Goal: Navigation & Orientation: Find specific page/section

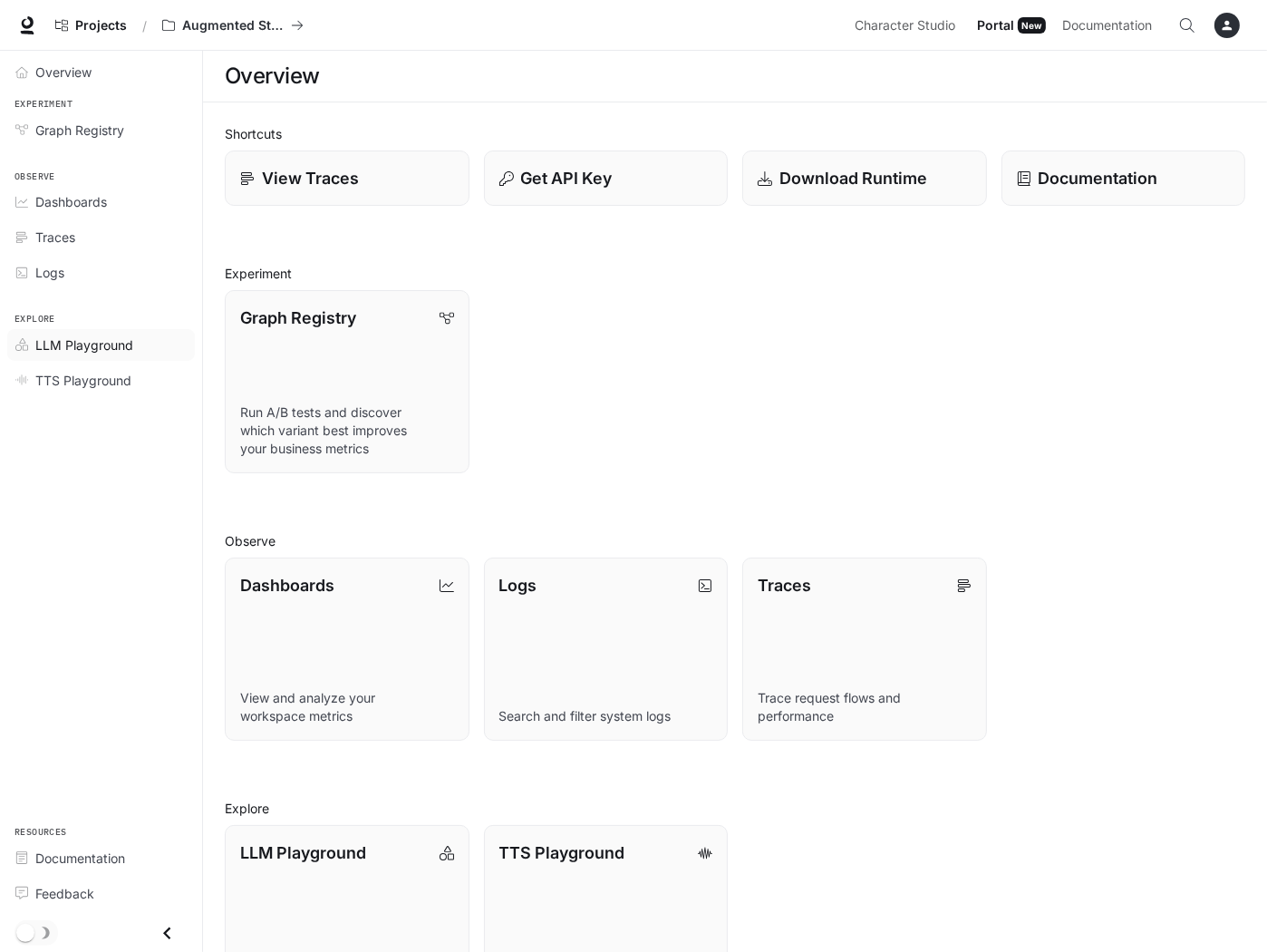
click at [82, 345] on span "LLM Playground" at bounding box center [84, 344] width 98 height 19
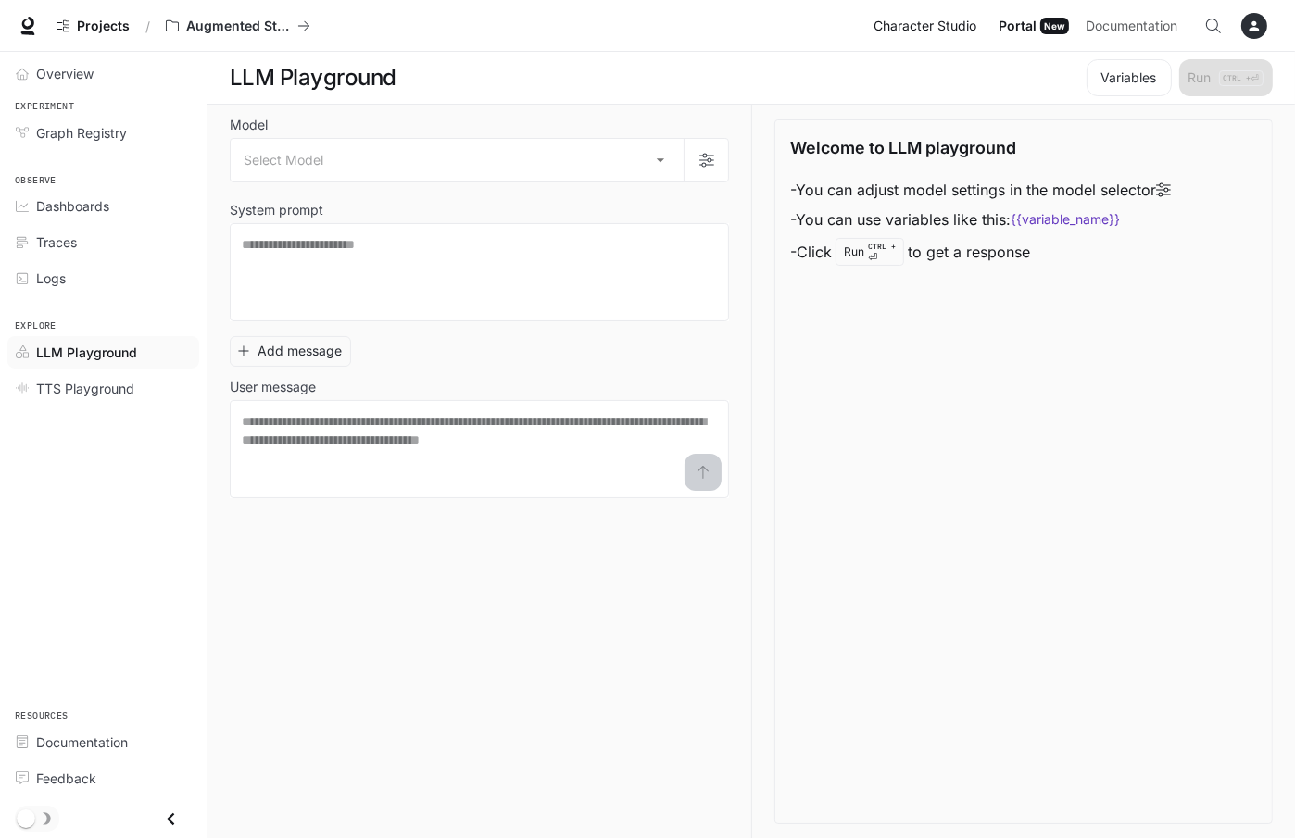
click at [947, 23] on span "Character Studio" at bounding box center [925, 26] width 103 height 23
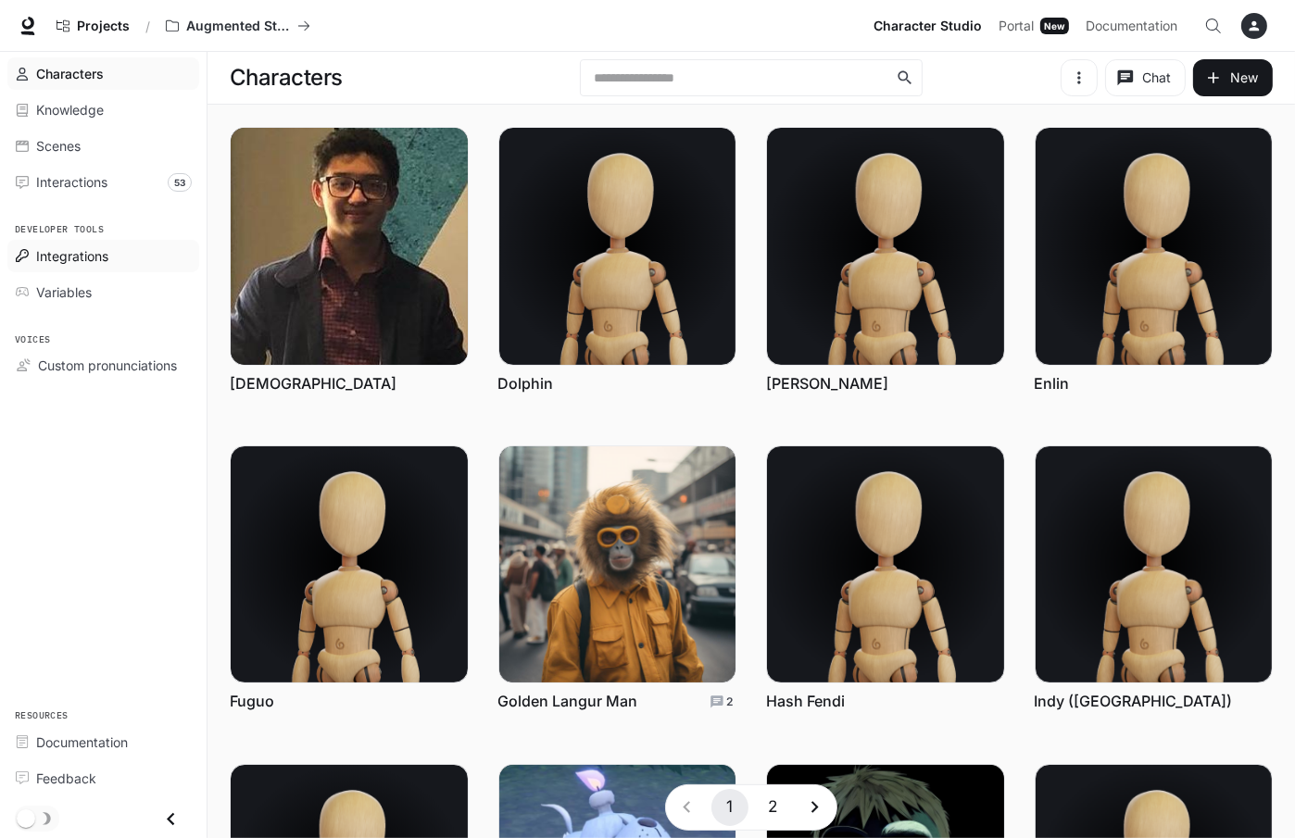
click at [69, 250] on span "Integrations" at bounding box center [72, 255] width 72 height 19
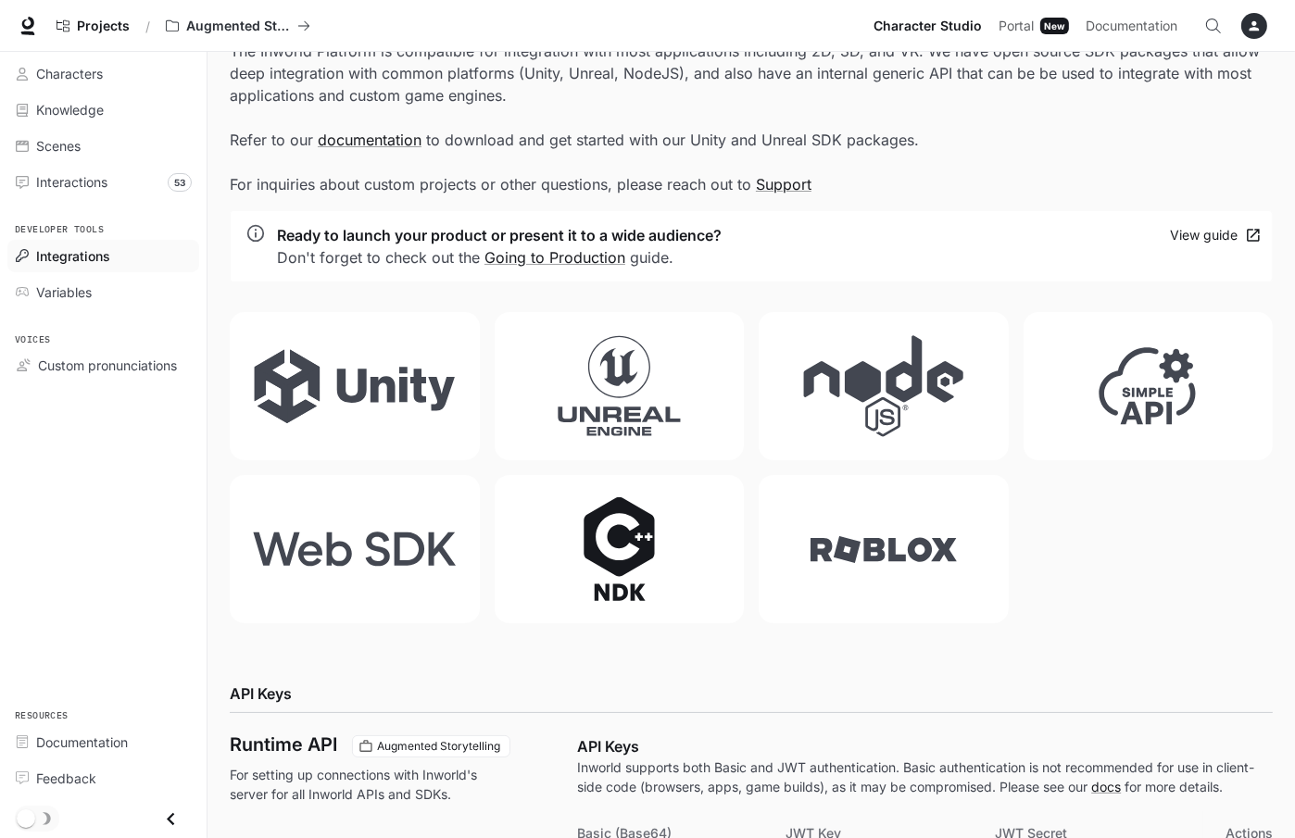
scroll to position [93, 0]
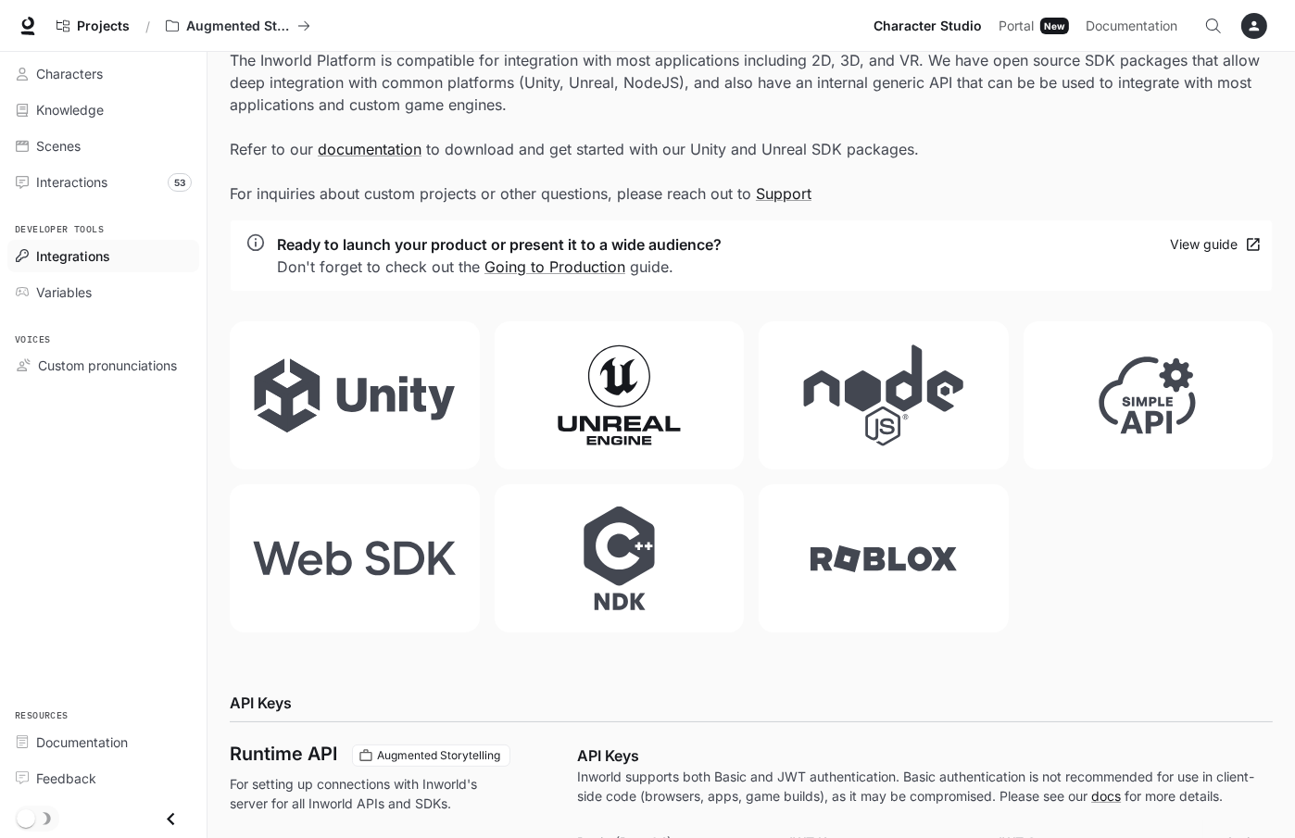
click at [663, 410] on icon at bounding box center [620, 396] width 206 height 104
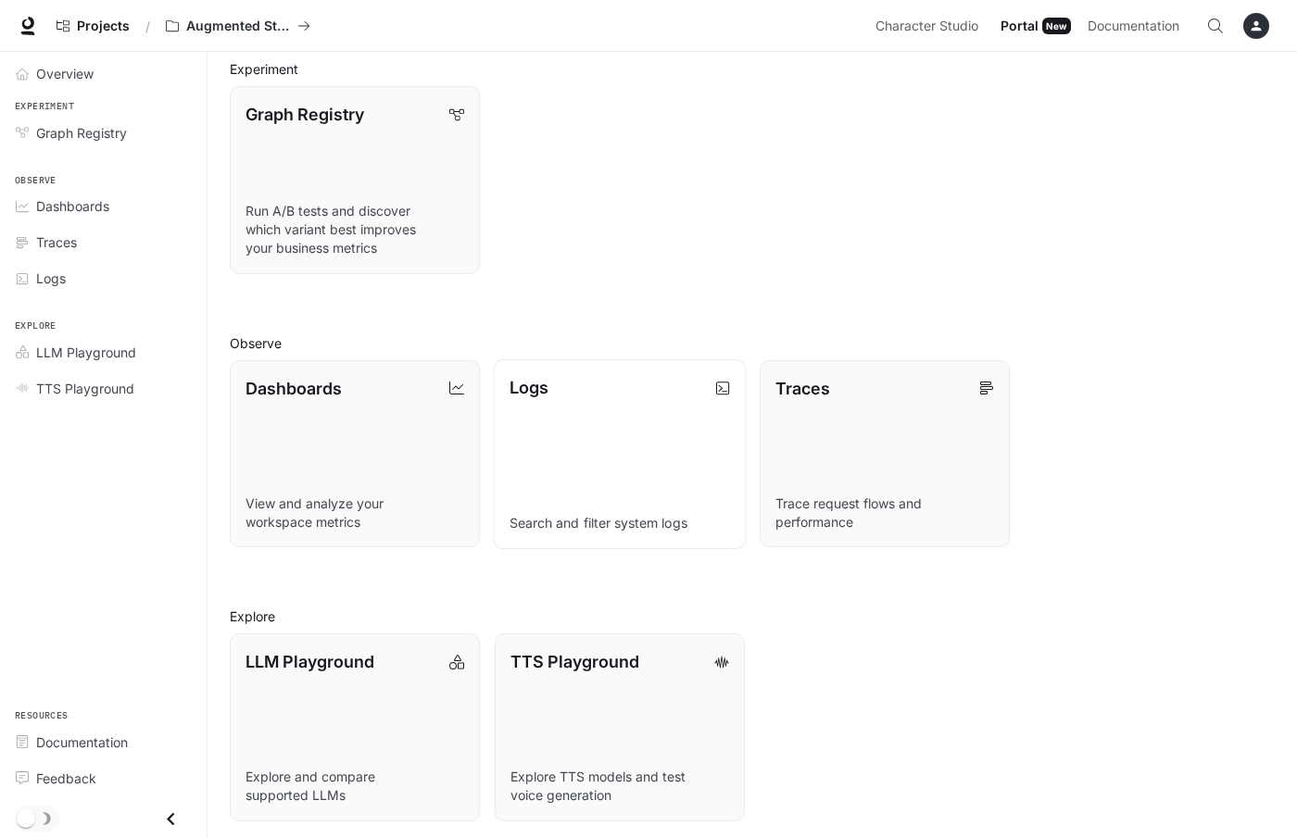
scroll to position [214, 0]
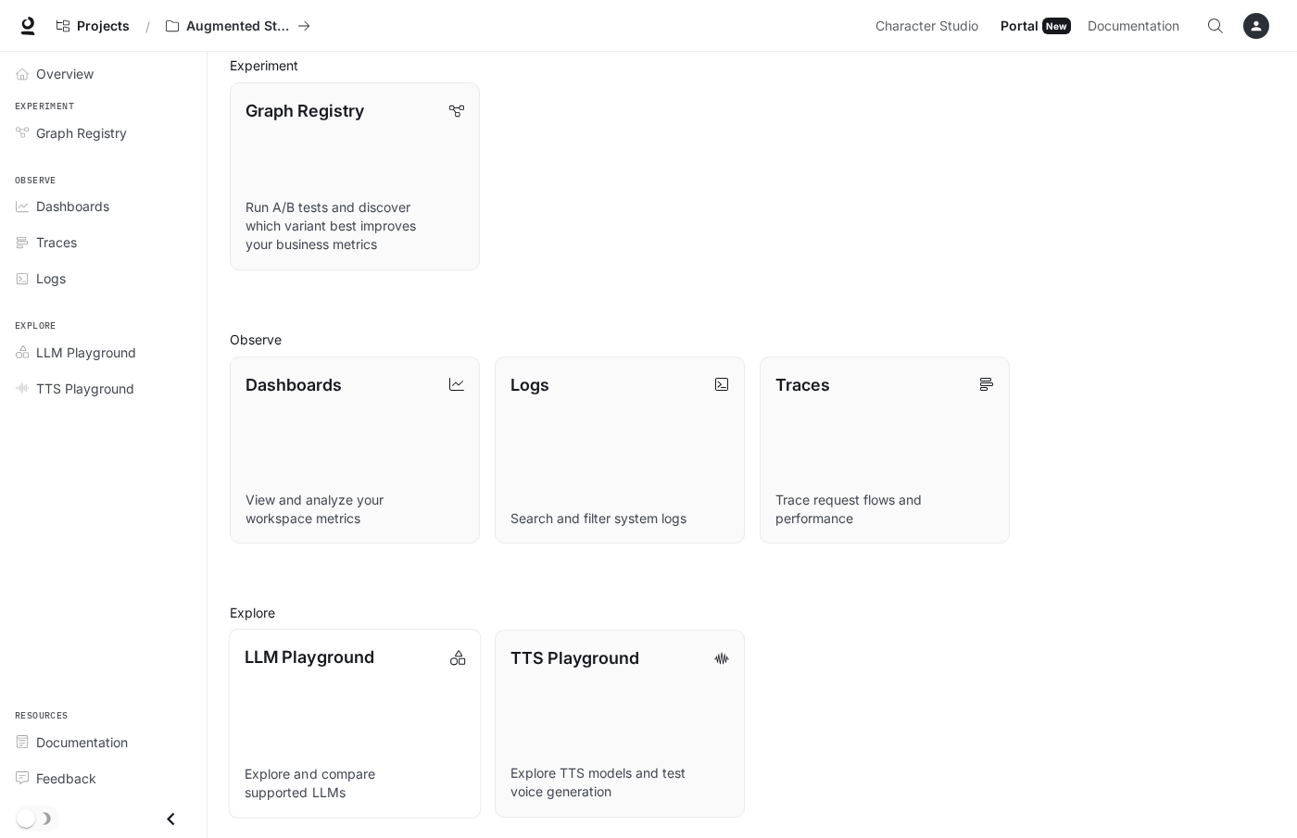
click at [384, 694] on link "LLM Playground Explore and compare supported LLMs" at bounding box center [355, 724] width 253 height 190
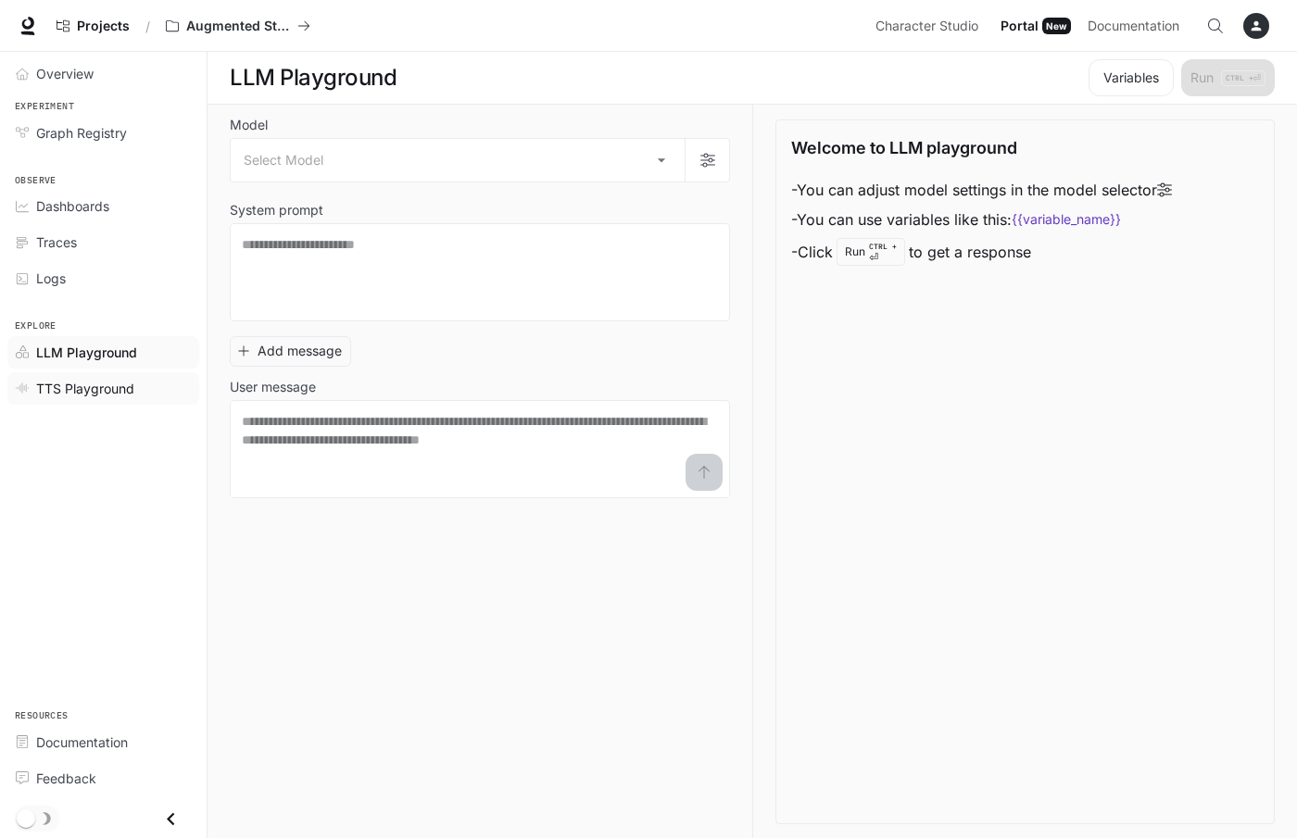
click at [93, 382] on span "TTS Playground" at bounding box center [85, 388] width 98 height 19
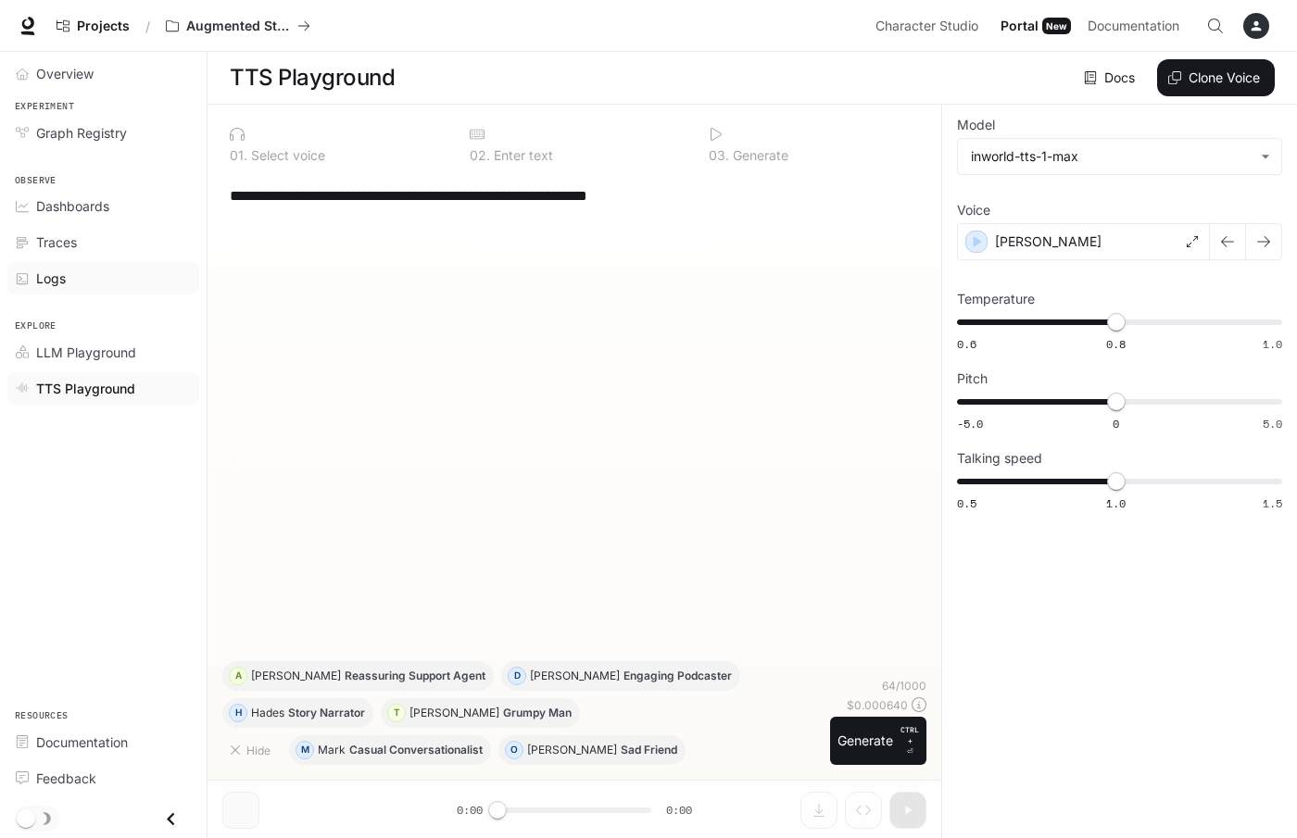
click at [69, 279] on div "Logs" at bounding box center [113, 278] width 155 height 19
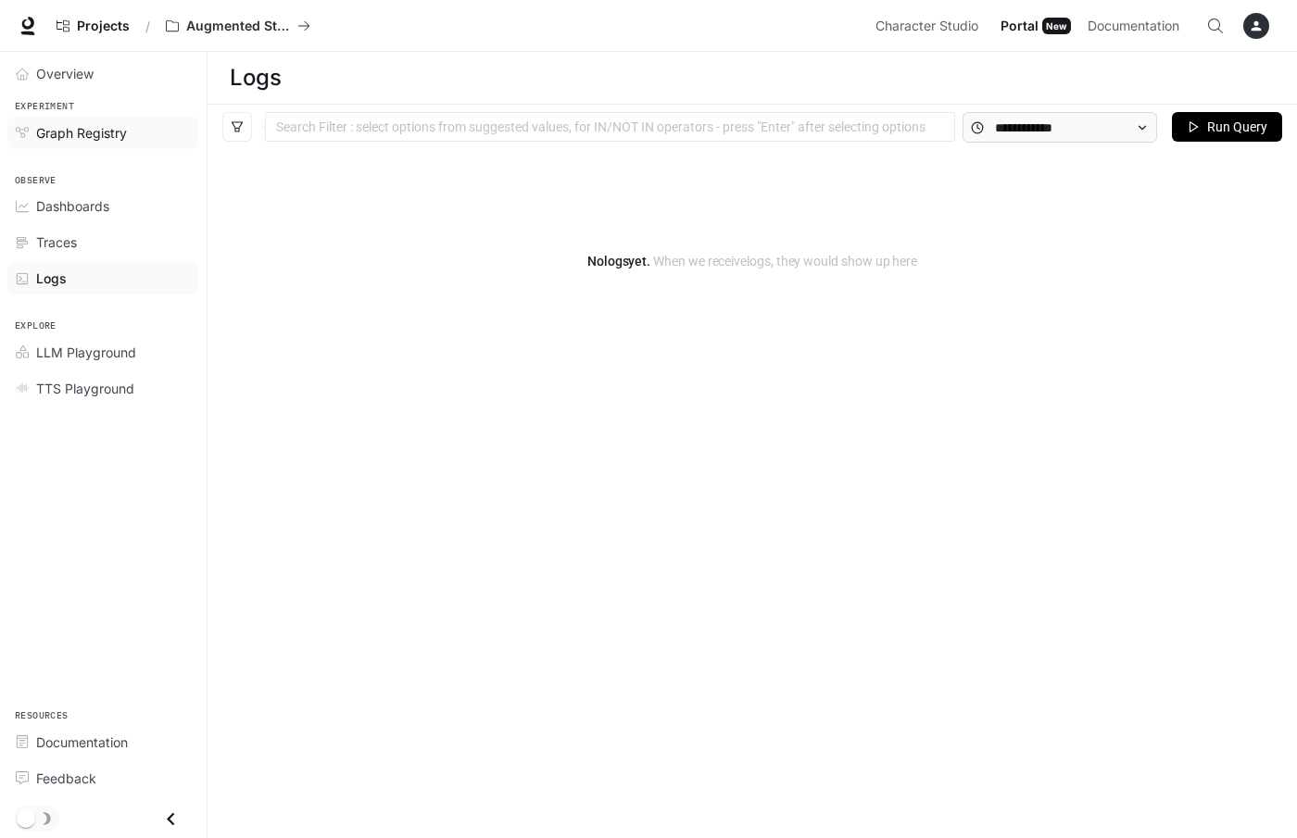
click at [95, 132] on span "Graph Registry" at bounding box center [81, 132] width 91 height 19
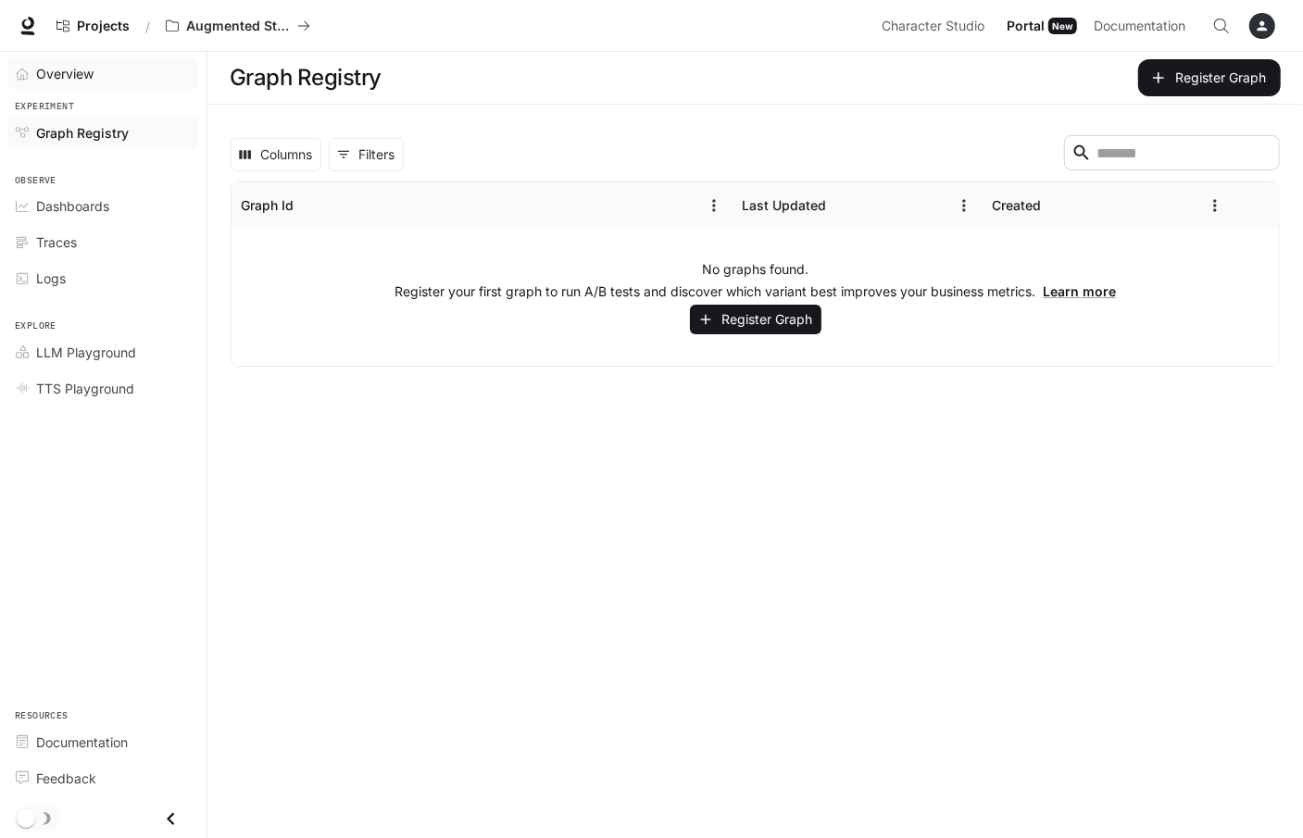
click at [87, 73] on span "Overview" at bounding box center [64, 73] width 57 height 19
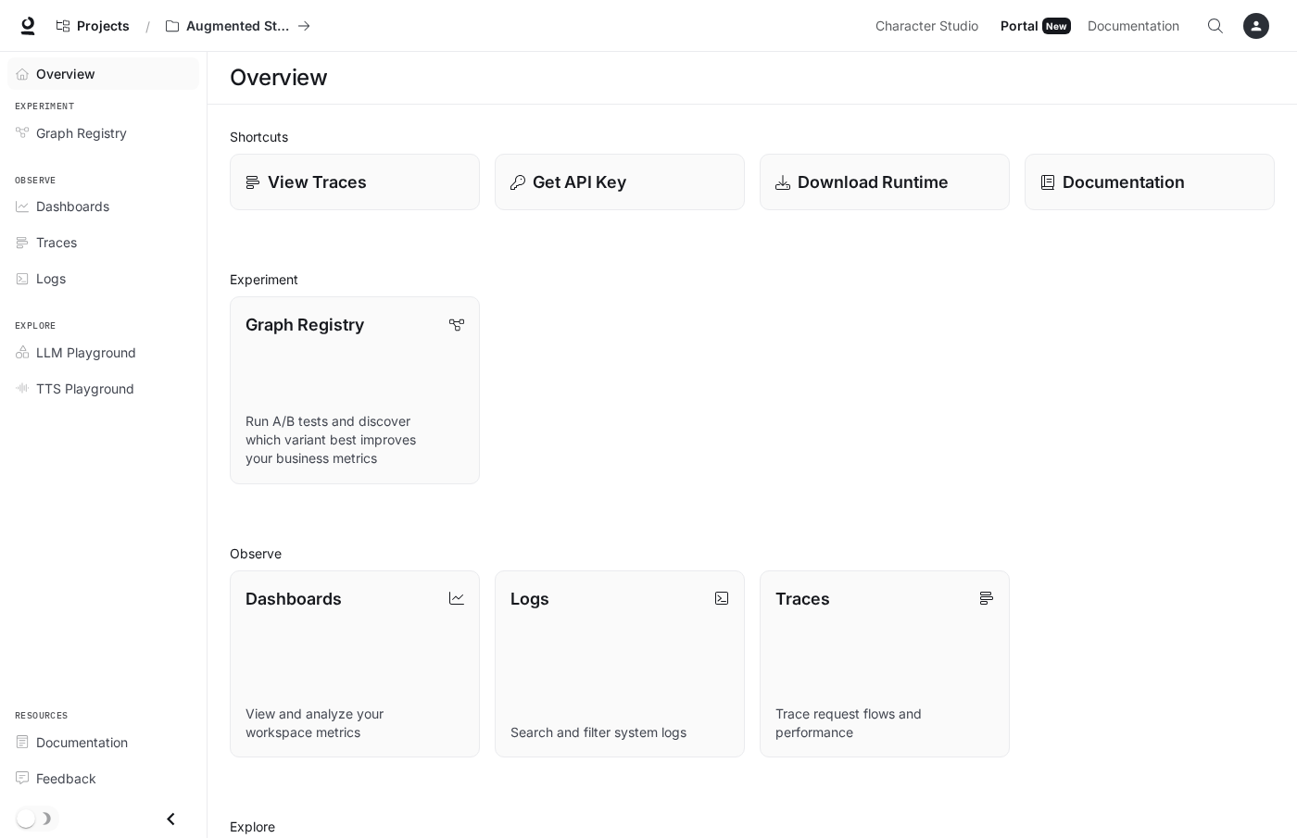
click at [1026, 30] on span "Portal" at bounding box center [1020, 26] width 38 height 23
click at [1027, 22] on span "Portal" at bounding box center [1020, 26] width 38 height 23
click at [1122, 28] on span "Documentation" at bounding box center [1134, 26] width 92 height 23
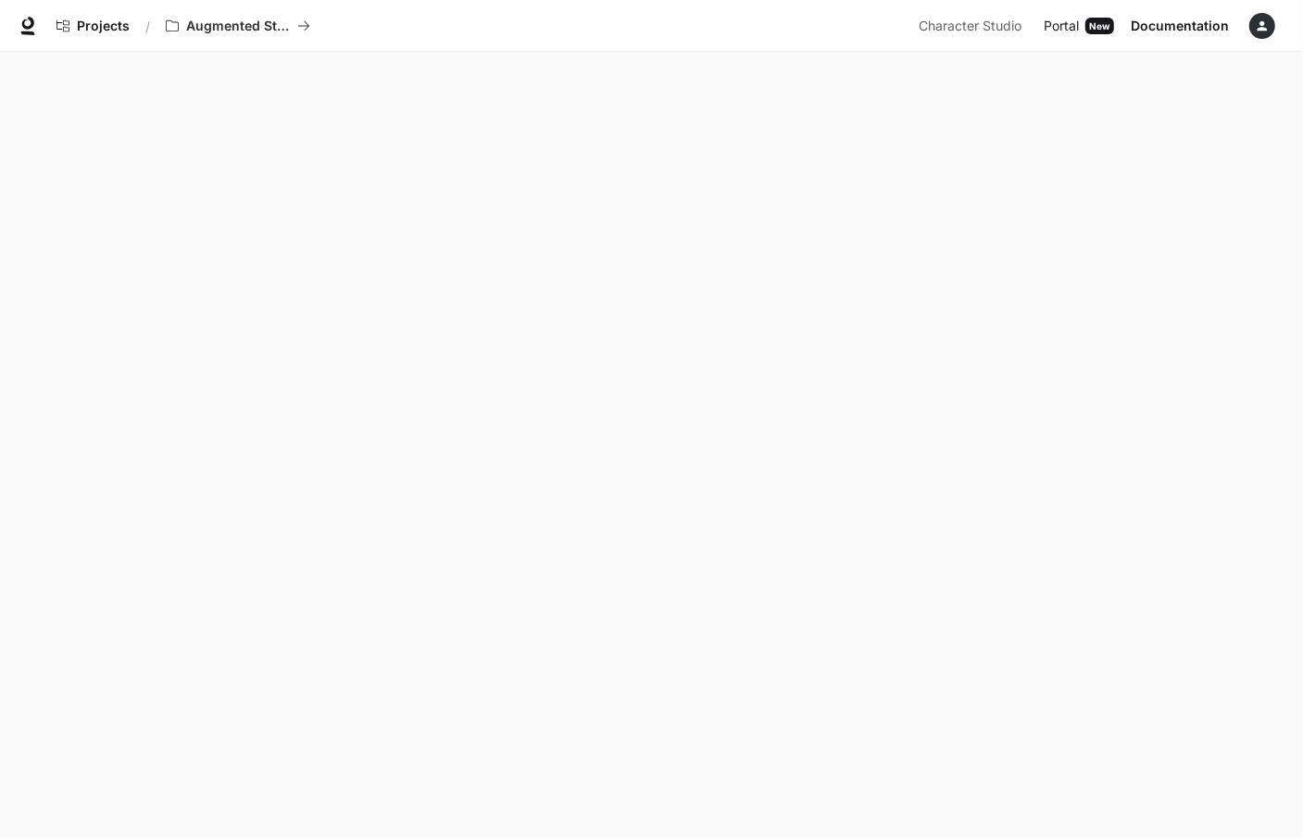
click at [1041, 28] on link "Portal Portal New" at bounding box center [1079, 25] width 85 height 37
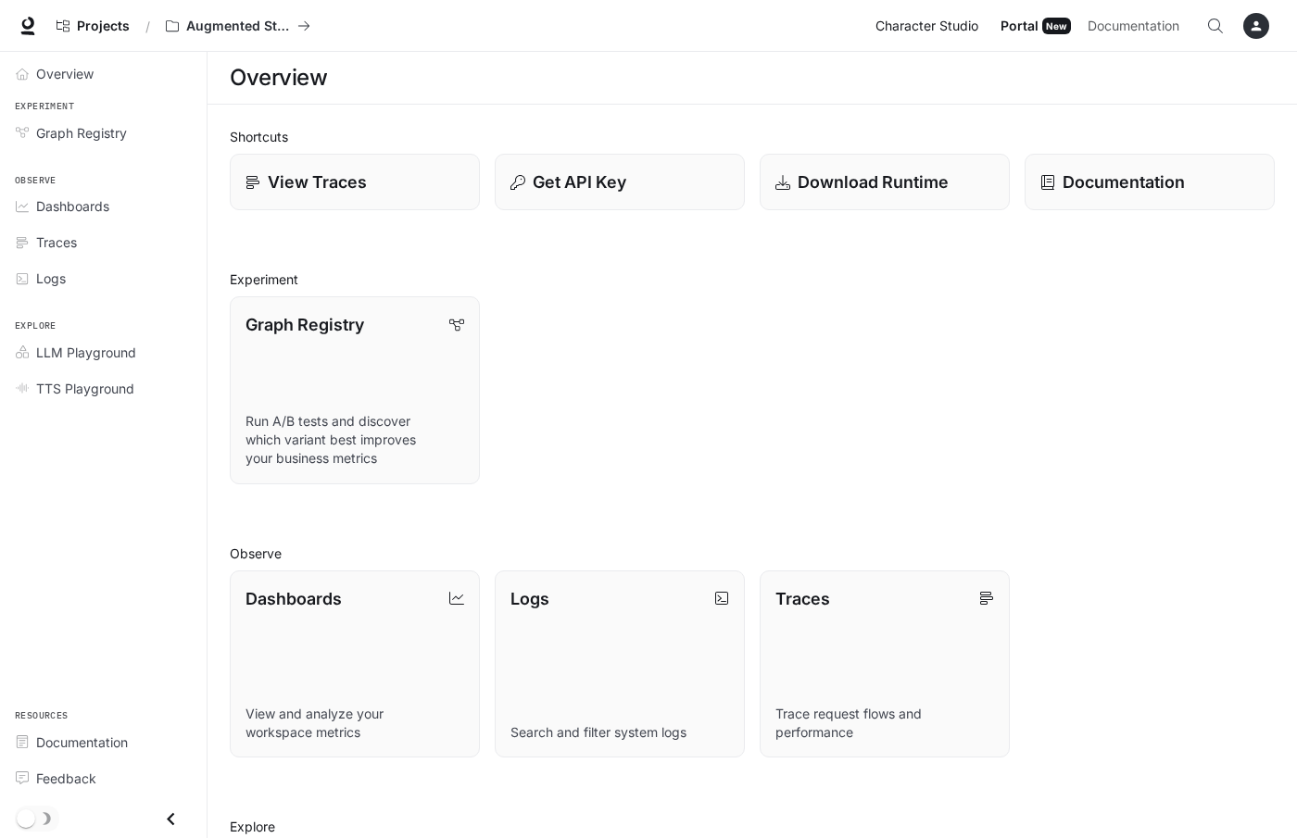
click at [972, 20] on span "Character Studio" at bounding box center [926, 26] width 103 height 23
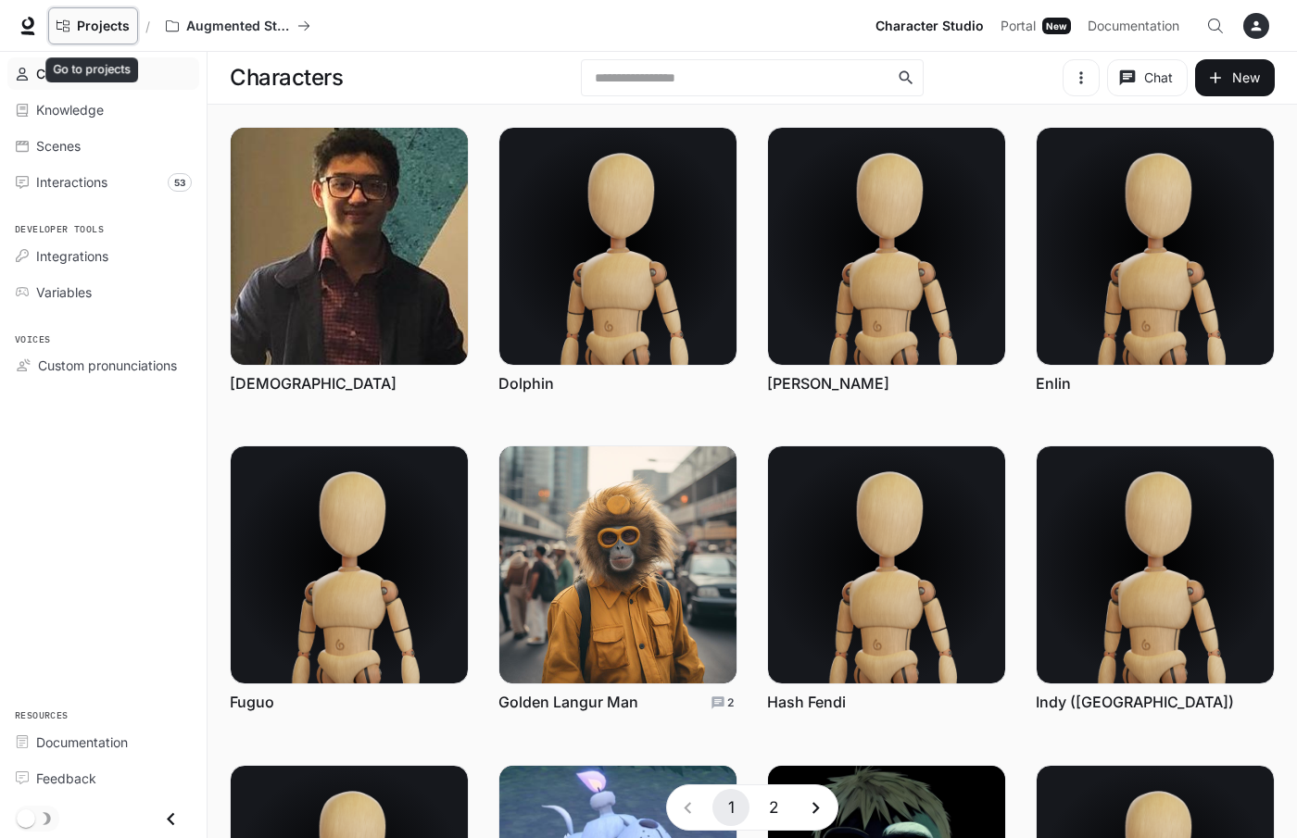
click at [92, 19] on span "Projects" at bounding box center [103, 27] width 53 height 16
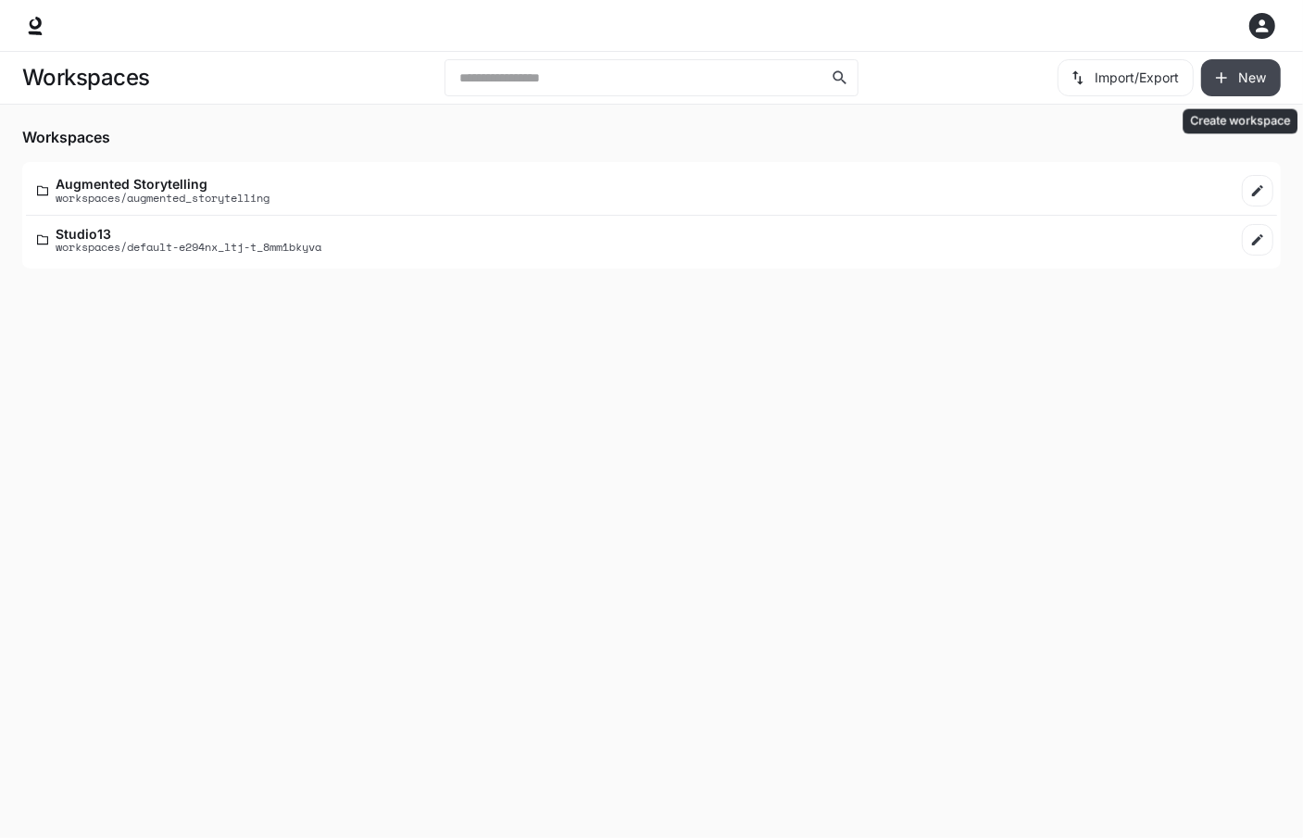
click at [1233, 78] on button "New" at bounding box center [1242, 77] width 80 height 37
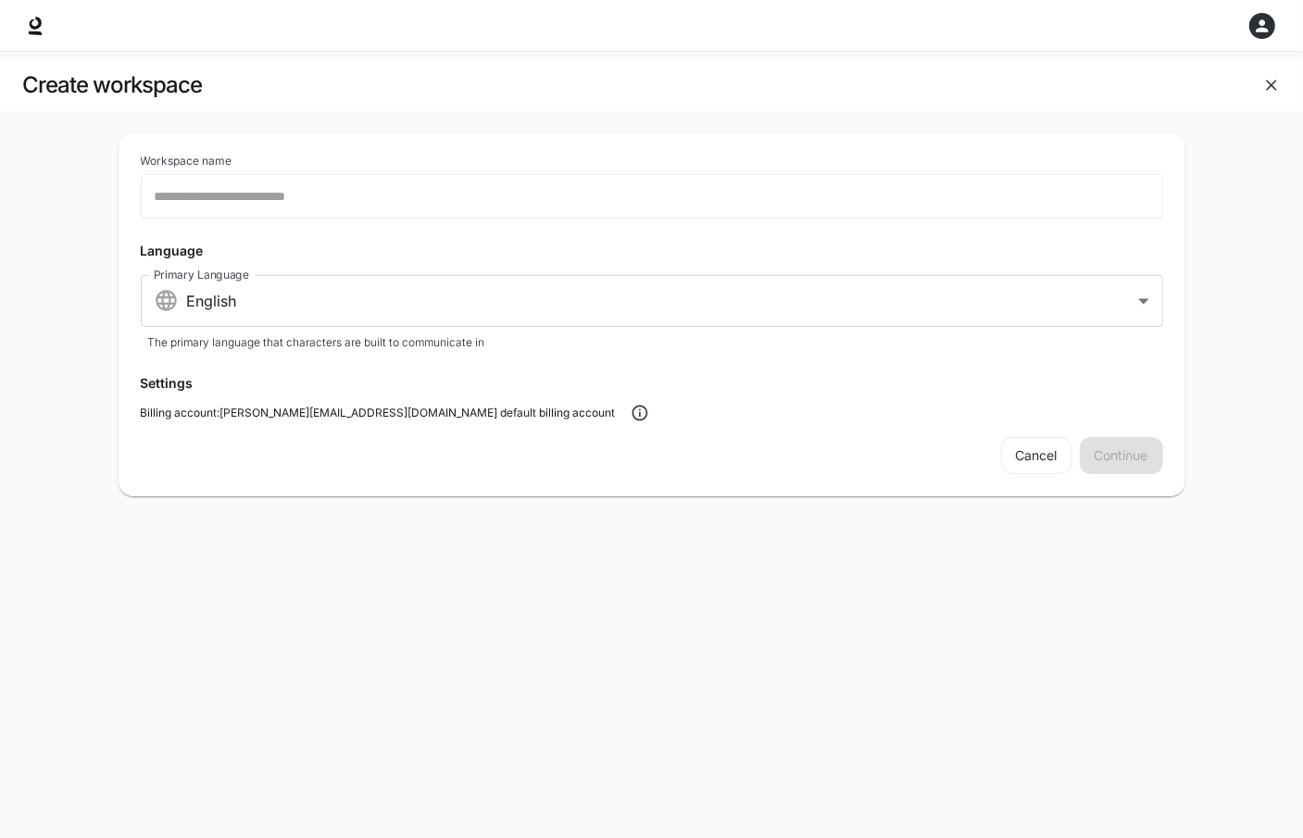
click at [296, 615] on div "Create workspace Workspace name ​ Unique workspace ID (alphanumeric). Can not b…" at bounding box center [651, 419] width 1303 height 838
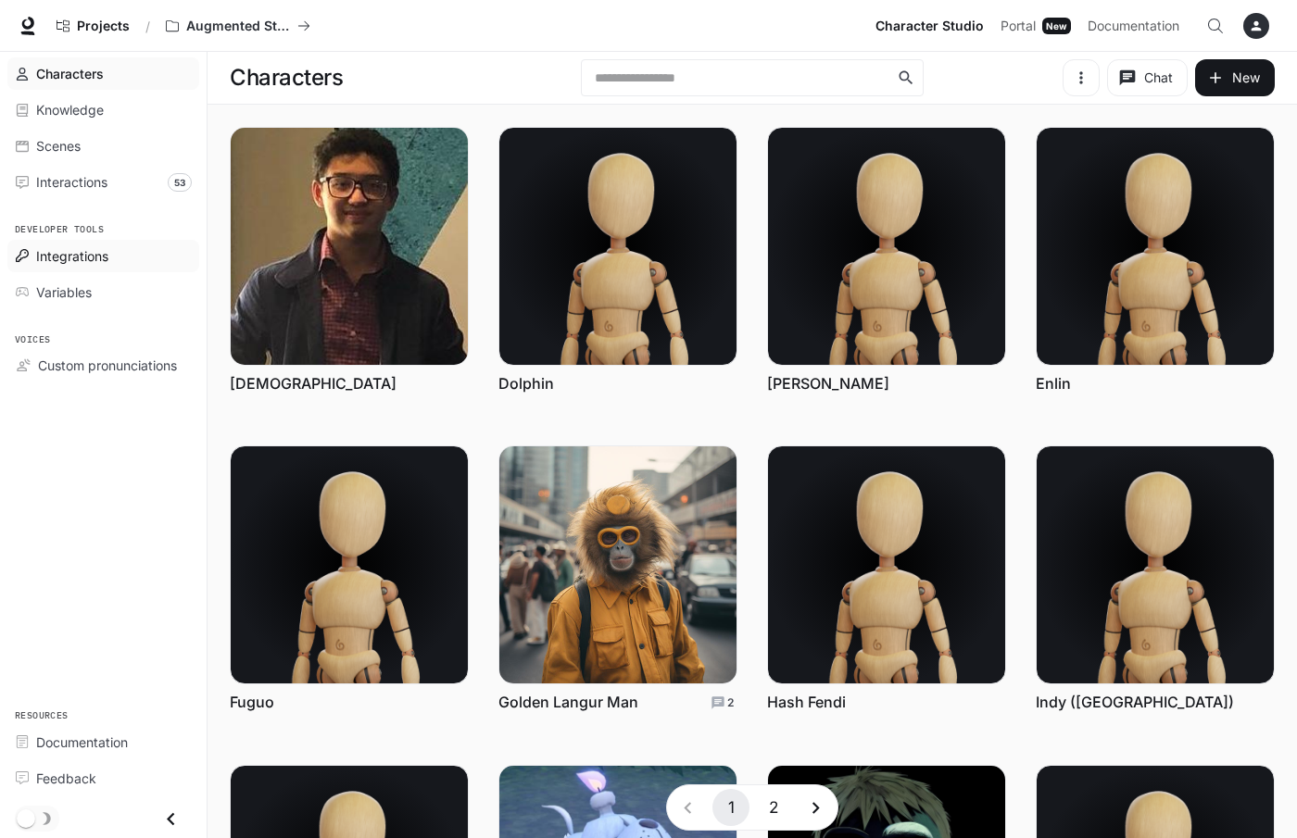
click at [45, 269] on link "Integrations" at bounding box center [103, 256] width 192 height 32
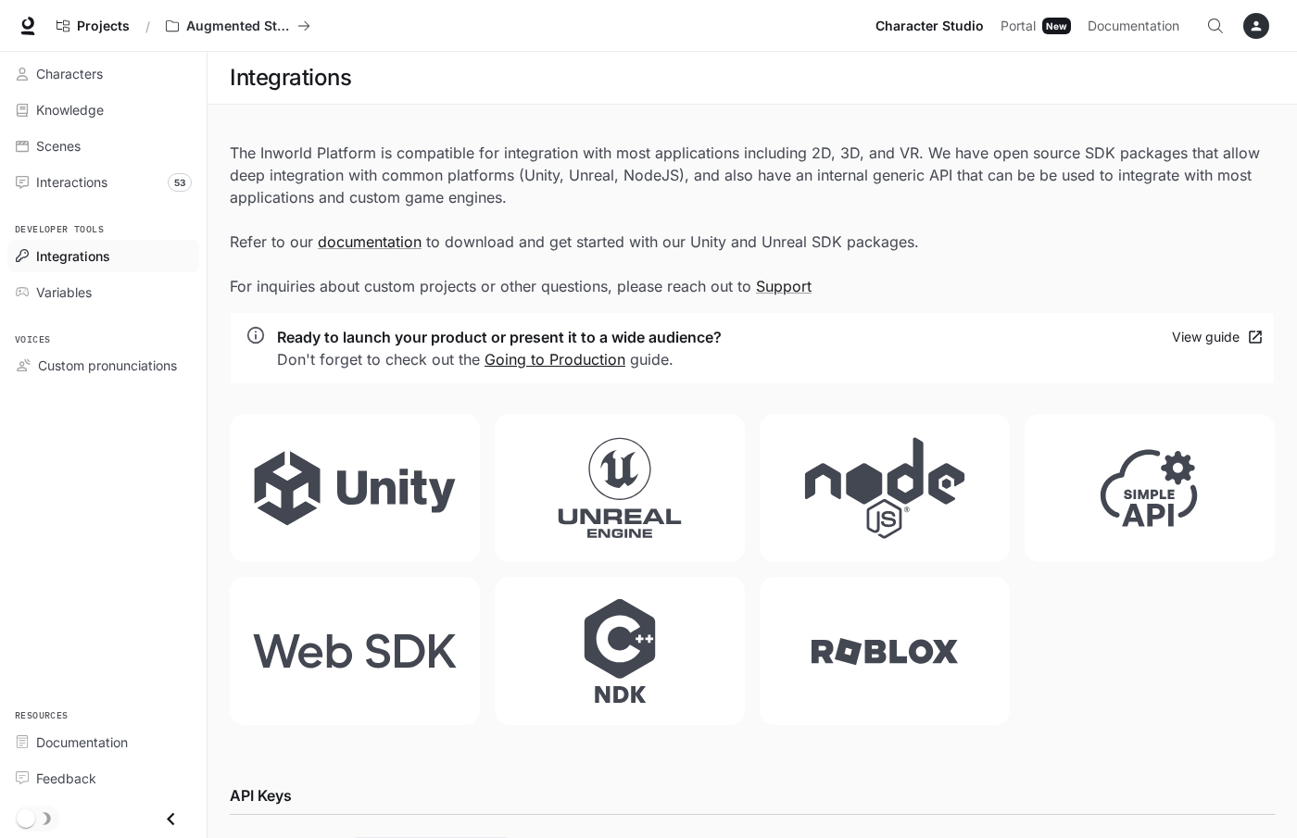
click at [584, 359] on link "Going to Production" at bounding box center [555, 359] width 141 height 19
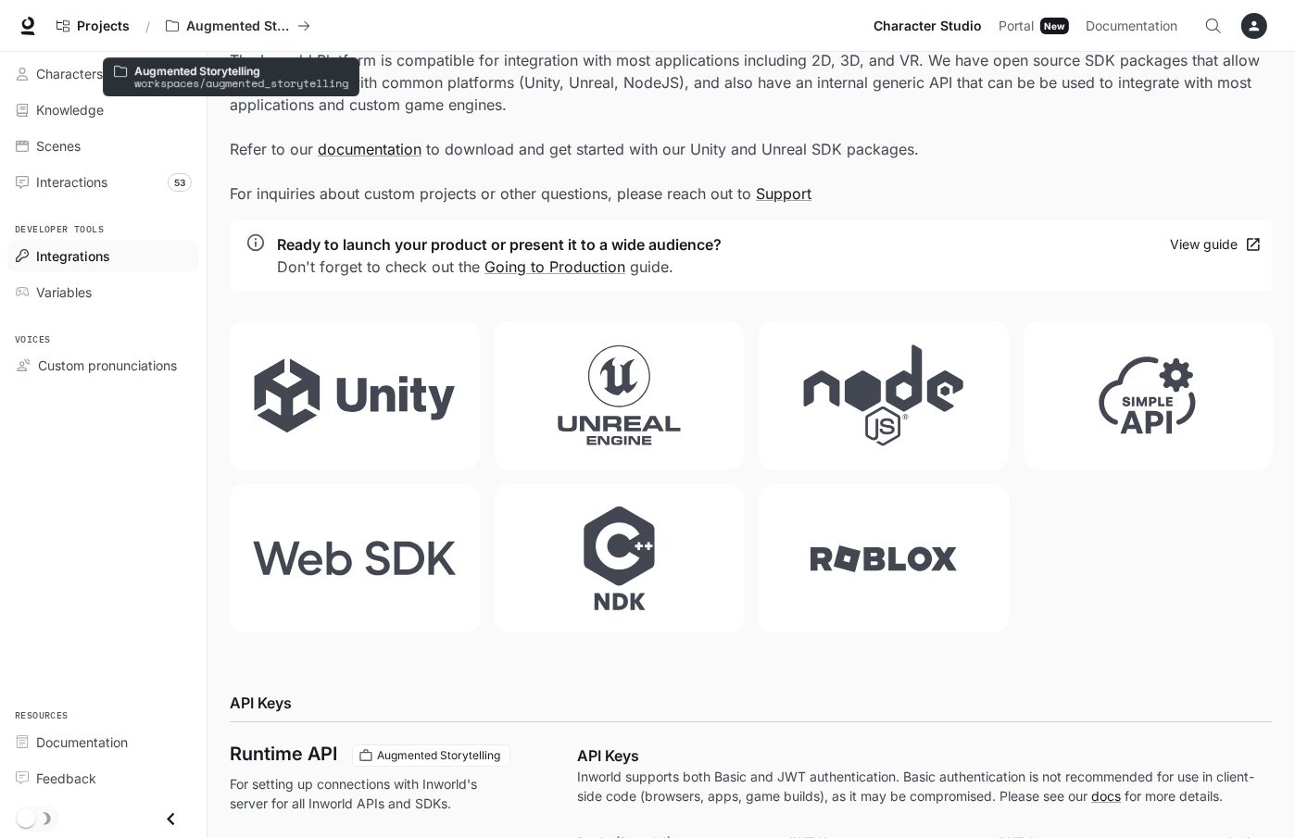
scroll to position [93, 0]
